Goal: Entertainment & Leisure: Consume media (video, audio)

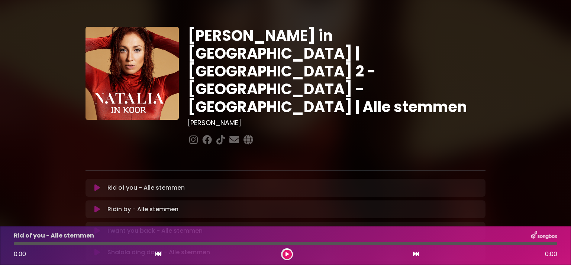
click at [96, 184] on div "Rid of you - Alle stemmen Loading Track..." at bounding box center [285, 188] width 391 height 9
click at [94, 184] on icon at bounding box center [97, 187] width 6 height 7
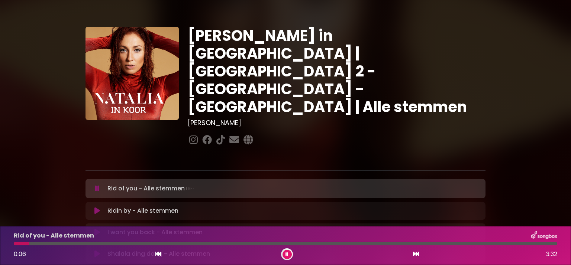
click at [288, 257] on button at bounding box center [287, 254] width 9 height 9
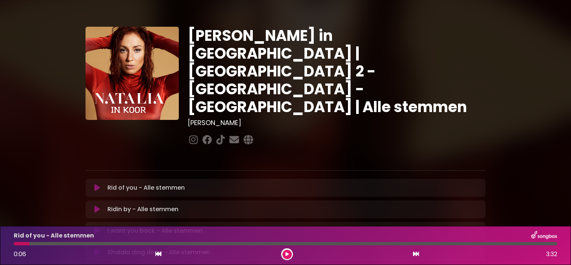
click at [289, 255] on icon at bounding box center [287, 254] width 3 height 4
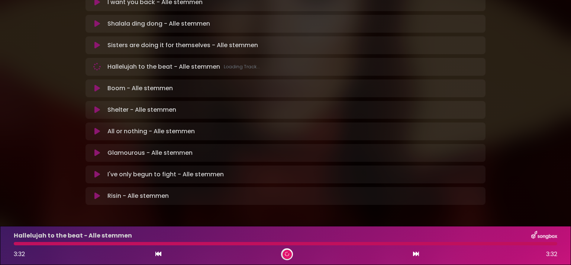
scroll to position [228, 0]
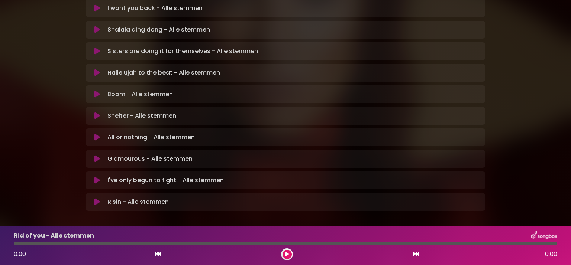
scroll to position [228, 0]
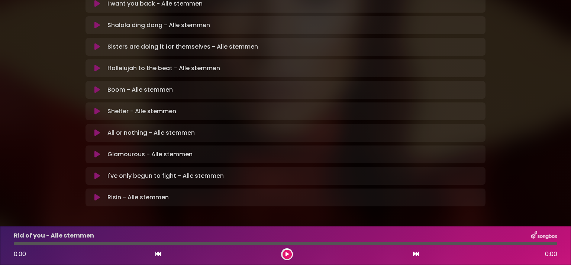
click at [95, 173] on icon at bounding box center [97, 176] width 6 height 7
